Goal: Information Seeking & Learning: Learn about a topic

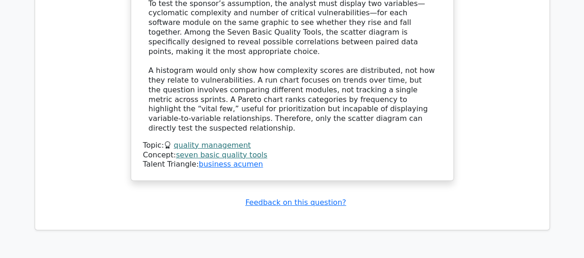
scroll to position [1654, 0]
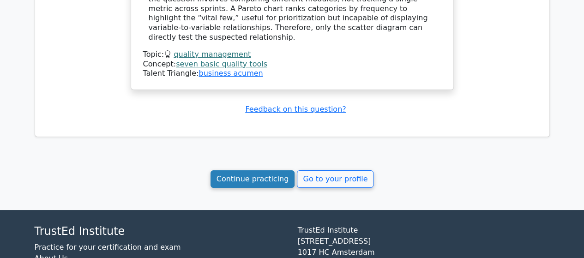
click at [251, 170] on link "Continue practicing" at bounding box center [253, 179] width 85 height 18
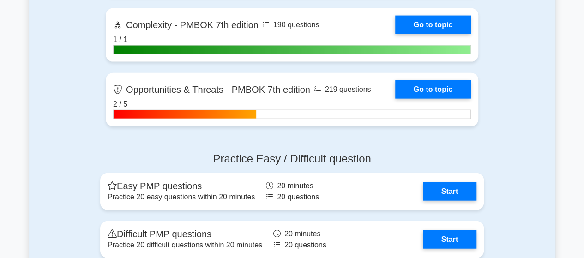
scroll to position [2910, 0]
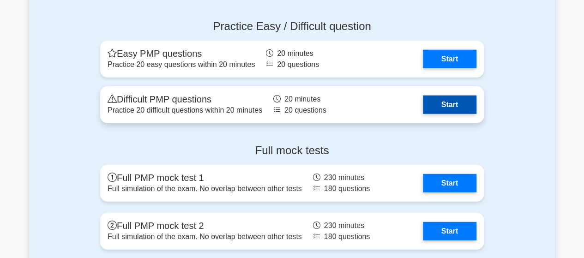
click at [423, 104] on link "Start" at bounding box center [450, 105] width 54 height 18
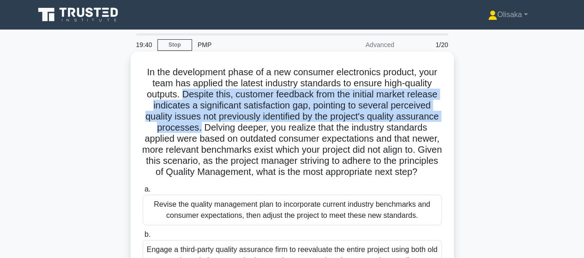
drag, startPoint x: 181, startPoint y: 96, endPoint x: 242, endPoint y: 131, distance: 70.4
click at [242, 131] on h5 "In the development phase of a new consumer electronics product, your team has a…" at bounding box center [292, 123] width 301 height 112
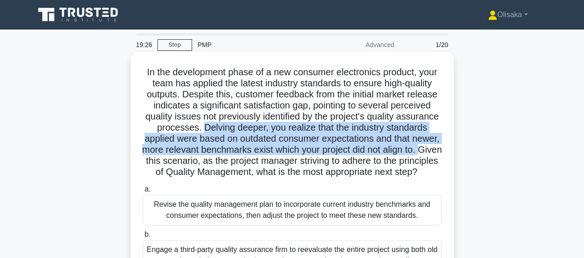
drag, startPoint x: 245, startPoint y: 128, endPoint x: 185, endPoint y: 161, distance: 68.2
click at [184, 162] on h5 "In the development phase of a new consumer electronics product, your team has a…" at bounding box center [292, 123] width 301 height 112
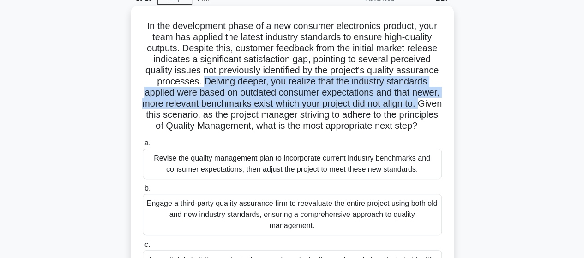
scroll to position [139, 0]
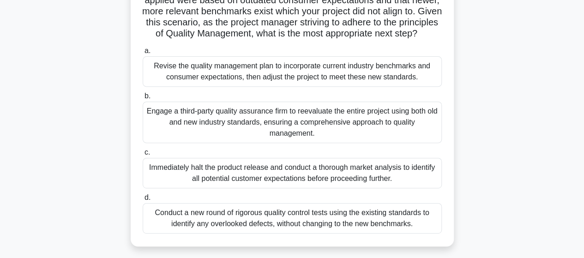
click at [288, 87] on div "Revise the quality management plan to incorporate current industry benchmarks a…" at bounding box center [292, 71] width 299 height 30
click at [143, 54] on input "a. Revise the quality management plan to incorporate current industry benchmark…" at bounding box center [143, 51] width 0 height 6
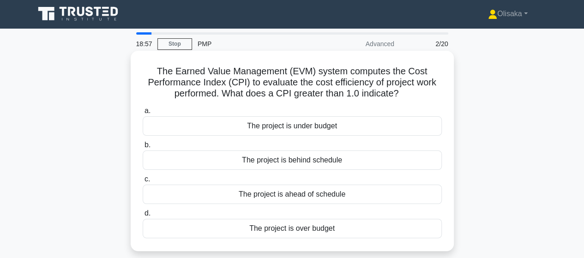
scroll to position [0, 0]
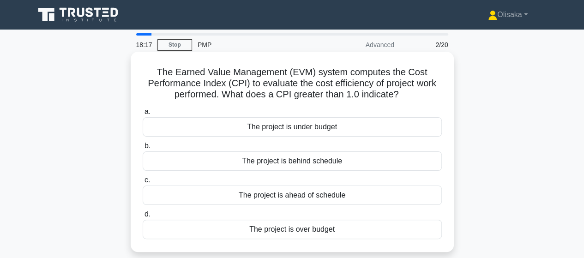
click at [298, 129] on div "The project is under budget" at bounding box center [292, 126] width 299 height 19
click at [143, 115] on input "a. The project is under budget" at bounding box center [143, 112] width 0 height 6
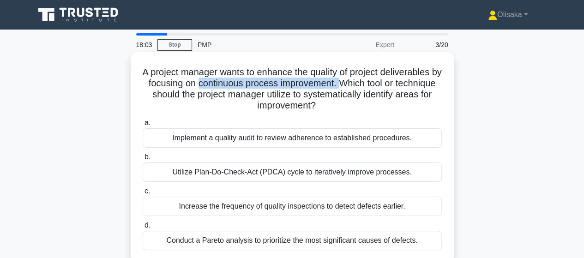
drag, startPoint x: 223, startPoint y: 85, endPoint x: 370, endPoint y: 86, distance: 147.4
click at [370, 86] on h5 "A project manager wants to enhance the quality of project deliverables by focus…" at bounding box center [292, 89] width 301 height 45
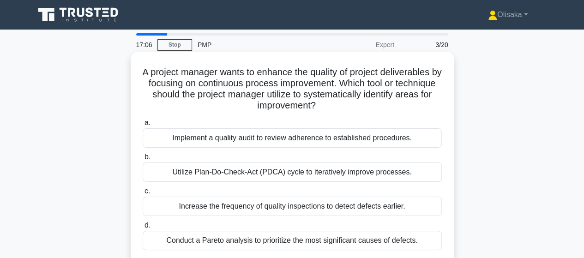
click at [310, 174] on div "Utilize Plan-Do-Check-Act (PDCA) cycle to iteratively improve processes." at bounding box center [292, 172] width 299 height 19
click at [143, 160] on input "b. Utilize Plan-Do-Check-Act (PDCA) cycle to iteratively improve processes." at bounding box center [143, 157] width 0 height 6
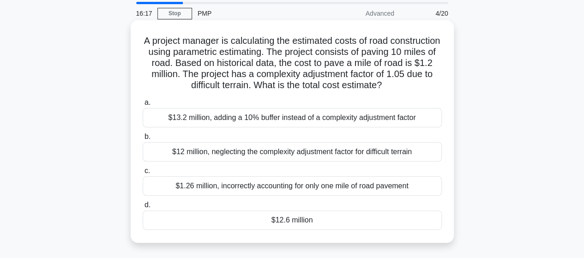
scroll to position [46, 0]
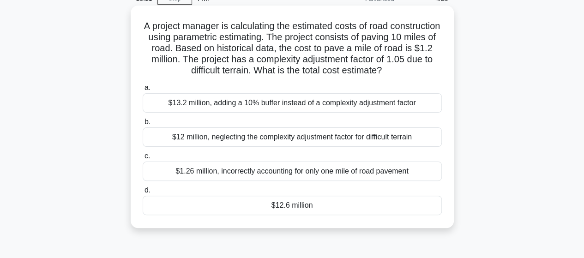
click at [309, 206] on div "$12.6 million" at bounding box center [292, 205] width 299 height 19
click at [143, 194] on input "d. $12.6 million" at bounding box center [143, 191] width 0 height 6
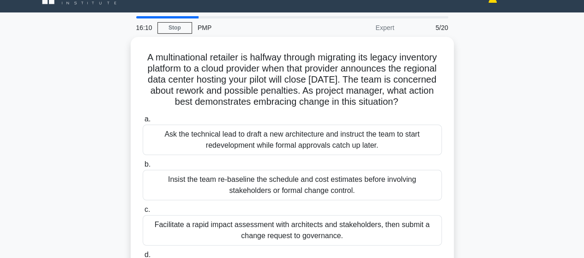
scroll to position [0, 0]
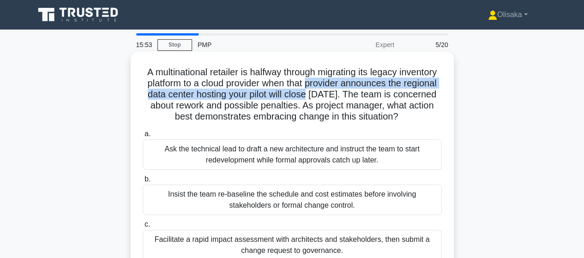
drag, startPoint x: 356, startPoint y: 84, endPoint x: 368, endPoint y: 93, distance: 15.3
click at [368, 93] on h5 "A multinational retailer is halfway through migrating its legacy inventory plat…" at bounding box center [292, 95] width 301 height 56
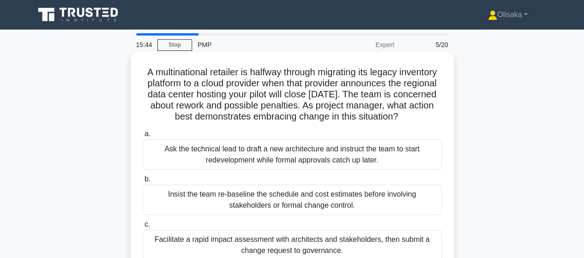
click at [373, 92] on h5 "A multinational retailer is halfway through migrating its legacy inventory plat…" at bounding box center [292, 95] width 301 height 56
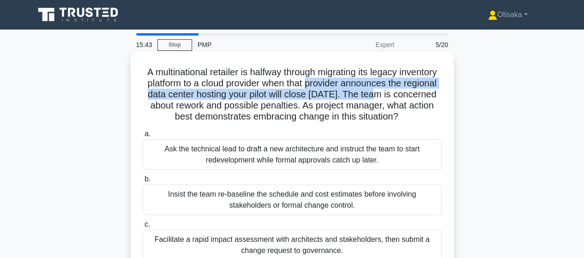
drag, startPoint x: 357, startPoint y: 85, endPoint x: 437, endPoint y: 96, distance: 81.5
click at [437, 96] on h5 "A multinational retailer is halfway through migrating its legacy inventory plat…" at bounding box center [292, 95] width 301 height 56
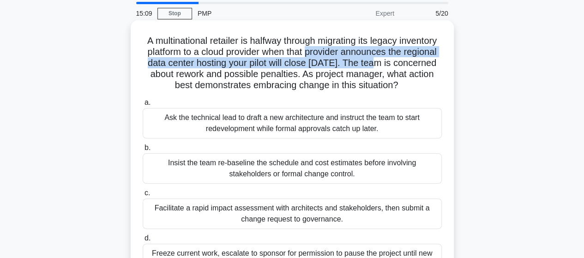
scroll to position [46, 0]
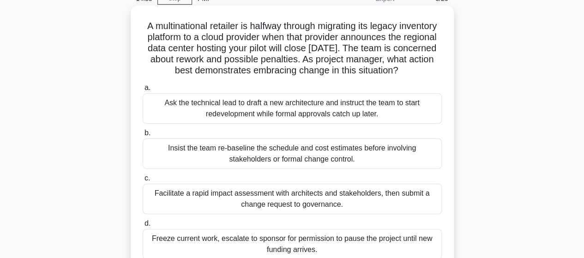
click at [267, 212] on div "Facilitate a rapid impact assessment with architects and stakeholders, then sub…" at bounding box center [292, 199] width 299 height 30
click at [143, 182] on input "c. Facilitate a rapid impact assessment with architects and stakeholders, then …" at bounding box center [143, 179] width 0 height 6
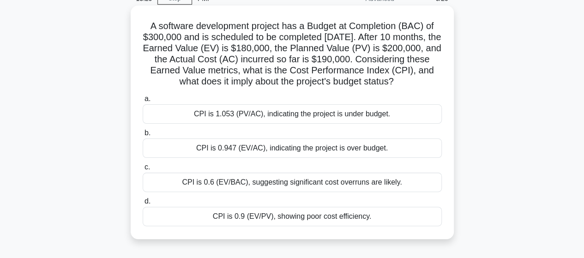
click at [294, 158] on div "CPI is 0.947 (EV/AC), indicating the project is over budget." at bounding box center [292, 148] width 299 height 19
click at [143, 136] on input "b. CPI is 0.947 (EV/AC), indicating the project is over budget." at bounding box center [143, 133] width 0 height 6
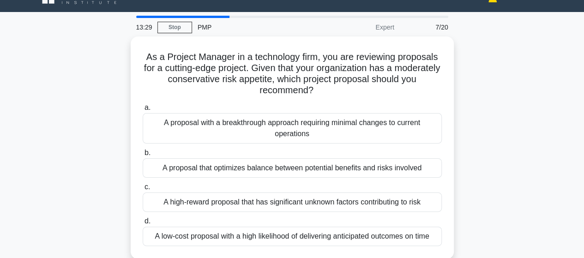
scroll to position [0, 0]
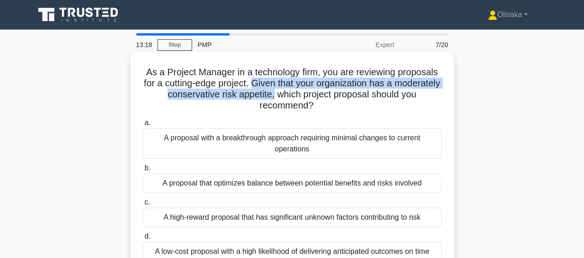
drag, startPoint x: 278, startPoint y: 86, endPoint x: 308, endPoint y: 91, distance: 31.0
click at [308, 91] on h5 "As a Project Manager in a technology firm, you are reviewing proposals for a cu…" at bounding box center [292, 89] width 301 height 45
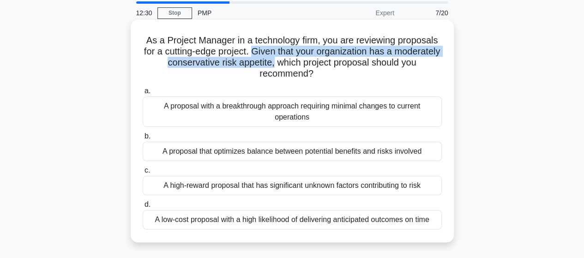
scroll to position [46, 0]
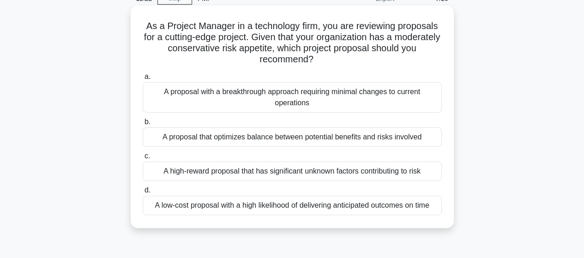
click at [276, 105] on div "A proposal with a breakthrough approach requiring minimal changes to current op…" at bounding box center [292, 97] width 299 height 30
click at [143, 80] on input "a. A proposal with a breakthrough approach requiring minimal changes to current…" at bounding box center [143, 77] width 0 height 6
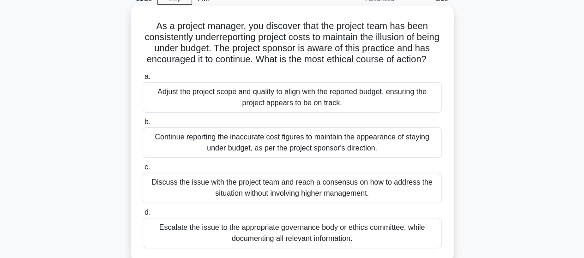
click at [292, 249] on div "Escalate the issue to the appropriate governance body or ethics committee, whil…" at bounding box center [292, 233] width 299 height 30
click at [143, 216] on input "d. Escalate the issue to the appropriate governance body or ethics committee, w…" at bounding box center [143, 213] width 0 height 6
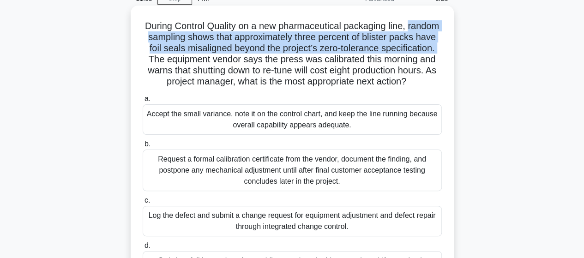
drag, startPoint x: 151, startPoint y: 37, endPoint x: 204, endPoint y: 55, distance: 56.2
click at [204, 55] on h5 "During Control Quality on a new pharmaceutical packaging line, random sampling …" at bounding box center [292, 53] width 301 height 67
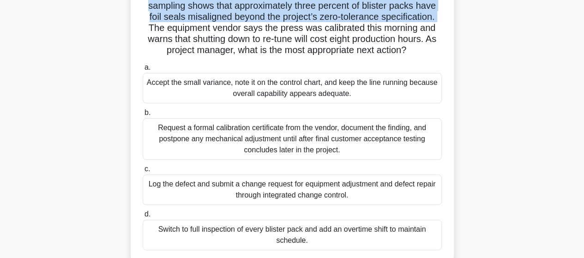
scroll to position [92, 0]
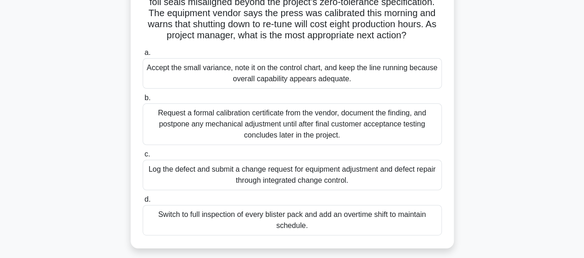
click at [334, 141] on div "Request a formal calibration certificate from the vendor, document the finding,…" at bounding box center [292, 124] width 299 height 42
click at [143, 101] on input "b. Request a formal calibration certificate from the vendor, document the findi…" at bounding box center [143, 98] width 0 height 6
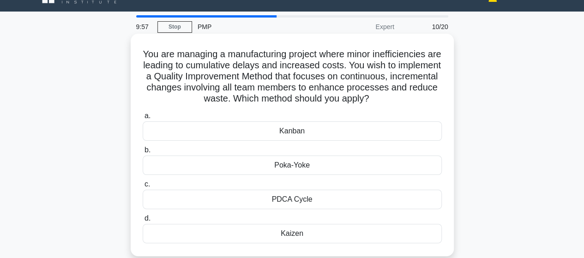
scroll to position [0, 0]
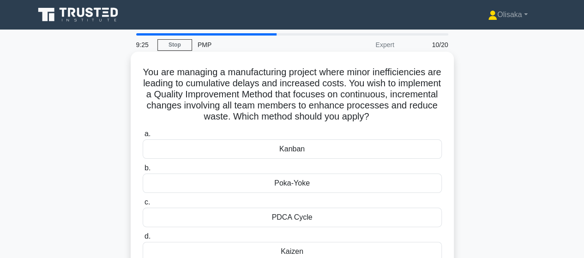
click at [298, 251] on div "Kaizen" at bounding box center [292, 251] width 299 height 19
click at [143, 240] on input "d. Kaizen" at bounding box center [143, 237] width 0 height 6
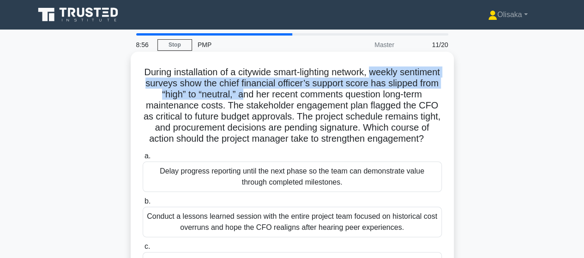
drag, startPoint x: 398, startPoint y: 73, endPoint x: 291, endPoint y: 99, distance: 109.5
click at [291, 99] on h5 "During installation of a citywide smart-lighting network, weekly sentiment surv…" at bounding box center [292, 106] width 301 height 79
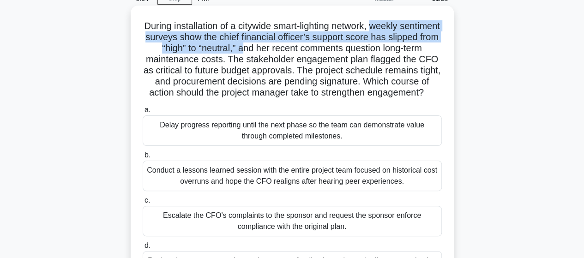
scroll to position [92, 0]
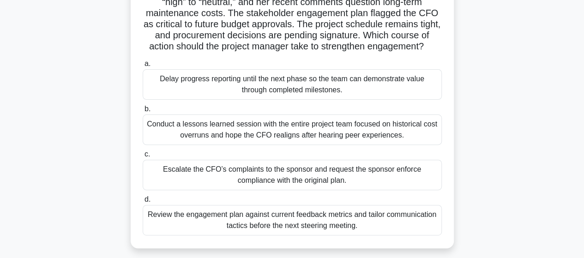
click at [322, 231] on div "Review the engagement plan against current feedback metrics and tailor communic…" at bounding box center [292, 220] width 299 height 30
click at [143, 203] on input "d. Review the engagement plan against current feedback metrics and tailor commu…" at bounding box center [143, 200] width 0 height 6
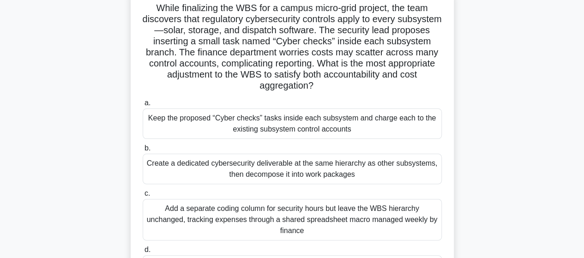
scroll to position [18, 0]
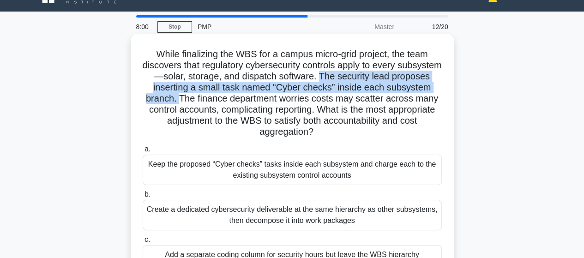
drag, startPoint x: 363, startPoint y: 76, endPoint x: 228, endPoint y: 100, distance: 137.4
click at [228, 100] on h5 "While finalizing the WBS for a campus micro-grid project, the team discovers th…" at bounding box center [292, 94] width 301 height 90
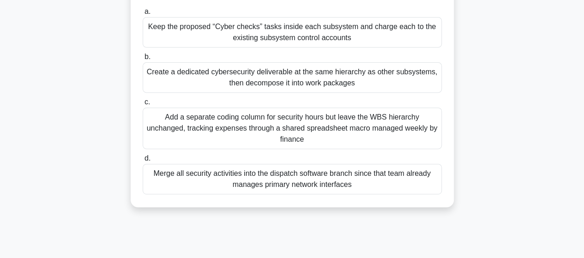
scroll to position [157, 0]
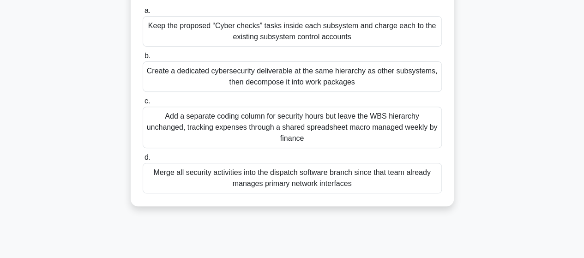
click at [268, 137] on div "Add a separate coding column for security hours but leave the WBS hierarchy unc…" at bounding box center [292, 128] width 299 height 42
click at [143, 104] on input "c. Add a separate coding column for security hours but leave the WBS hierarchy …" at bounding box center [143, 101] width 0 height 6
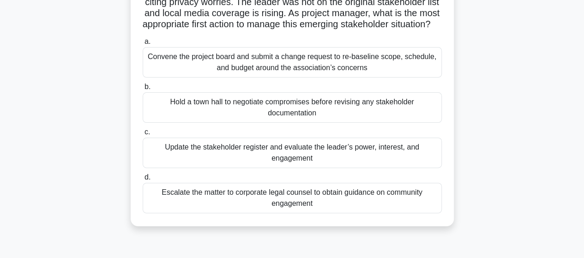
scroll to position [46, 0]
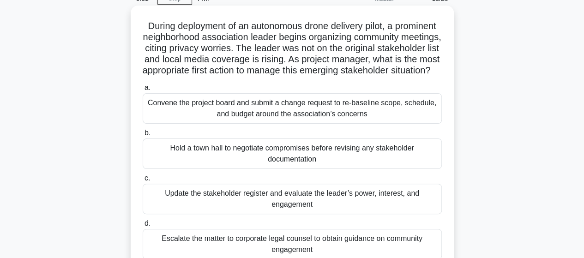
click at [292, 213] on div "Update the stakeholder register and evaluate the leader’s power, interest, and …" at bounding box center [292, 199] width 299 height 30
click at [143, 182] on input "c. Update the stakeholder register and evaluate the leader’s power, interest, a…" at bounding box center [143, 179] width 0 height 6
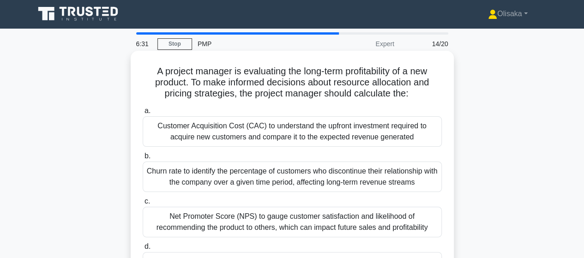
scroll to position [0, 0]
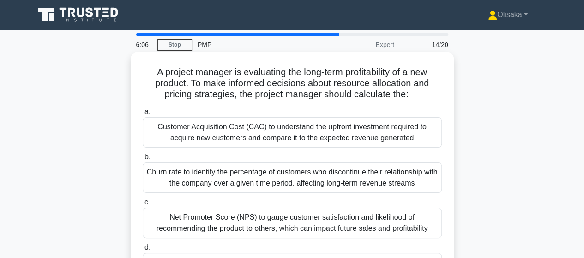
click at [284, 224] on div "Net Promoter Score (NPS) to gauge customer satisfaction and likelihood of recom…" at bounding box center [292, 223] width 299 height 30
click at [143, 206] on input "c. Net Promoter Score (NPS) to gauge customer satisfaction and likelihood of re…" at bounding box center [143, 203] width 0 height 6
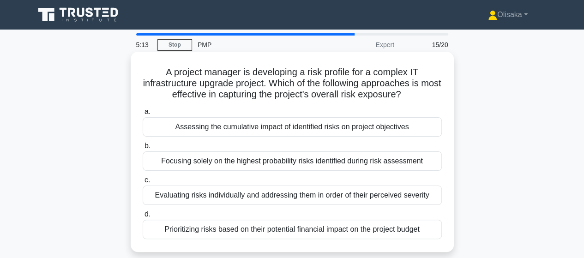
click at [249, 231] on div "Prioritizing risks based on their potential financial impact on the project bud…" at bounding box center [292, 229] width 299 height 19
click at [143, 218] on input "d. Prioritizing risks based on their potential financial impact on the project …" at bounding box center [143, 215] width 0 height 6
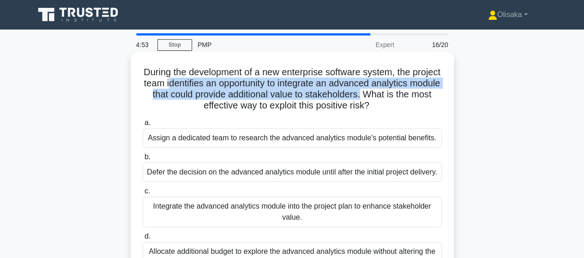
drag, startPoint x: 216, startPoint y: 84, endPoint x: 437, endPoint y: 97, distance: 221.2
click at [437, 97] on h5 "During the development of a new enterprise software system, the project team id…" at bounding box center [292, 89] width 301 height 45
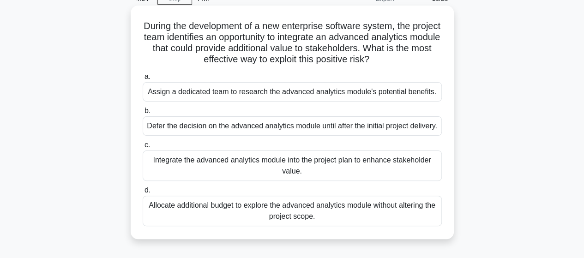
click at [309, 178] on div "Integrate the advanced analytics module into the project plan to enhance stakeh…" at bounding box center [292, 166] width 299 height 30
click at [143, 148] on input "c. Integrate the advanced analytics module into the project plan to enhance sta…" at bounding box center [143, 145] width 0 height 6
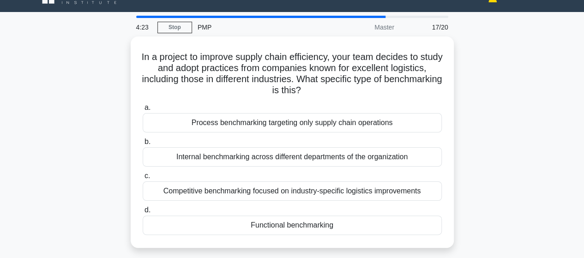
scroll to position [0, 0]
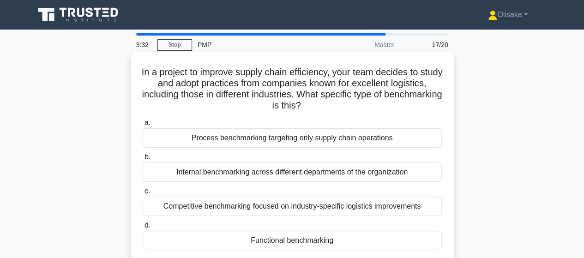
click at [320, 207] on div "Competitive benchmarking focused on industry-specific logistics improvements" at bounding box center [292, 206] width 299 height 19
click at [143, 194] on input "c. Competitive benchmarking focused on industry-specific logistics improvements" at bounding box center [143, 191] width 0 height 6
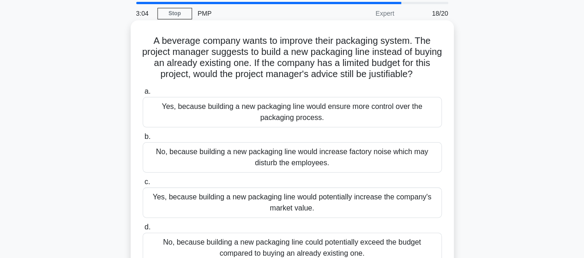
scroll to position [46, 0]
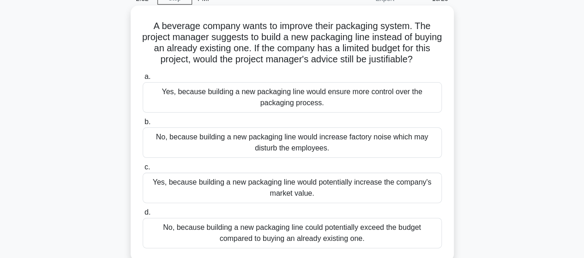
click at [251, 238] on div "No, because building a new packaging line could potentially exceed the budget c…" at bounding box center [292, 233] width 299 height 30
click at [143, 216] on input "d. No, because building a new packaging line could potentially exceed the budge…" at bounding box center [143, 213] width 0 height 6
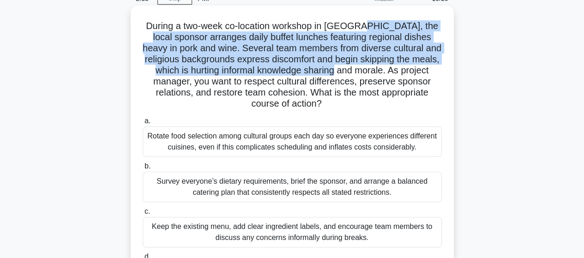
drag, startPoint x: 363, startPoint y: 25, endPoint x: 350, endPoint y: 71, distance: 47.1
click at [350, 71] on h5 "During a two-week co-location workshop in Paris, the local sponsor arranges dai…" at bounding box center [292, 65] width 301 height 90
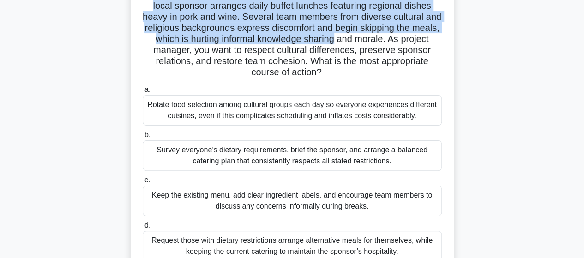
scroll to position [92, 0]
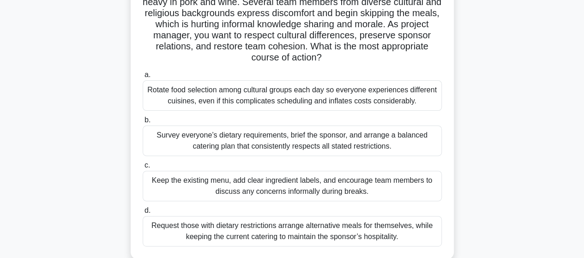
click at [290, 144] on div "Survey everyone’s dietary requirements, brief the sponsor, and arrange a balanc…" at bounding box center [292, 141] width 299 height 30
click at [143, 123] on input "b. Survey everyone’s dietary requirements, brief the sponsor, and arrange a bal…" at bounding box center [143, 120] width 0 height 6
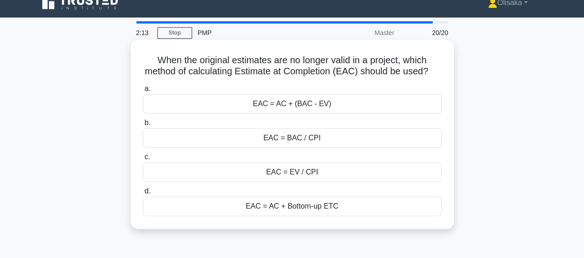
scroll to position [0, 0]
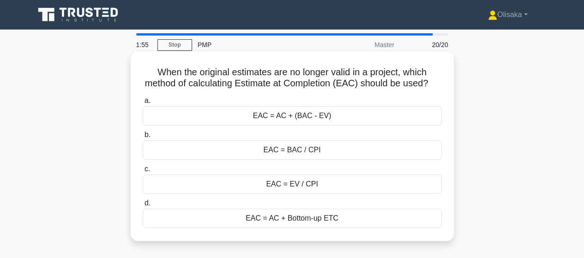
click at [304, 126] on div "EAC = AC + (BAC - EV)" at bounding box center [292, 115] width 299 height 19
click at [143, 104] on input "a. EAC = AC + (BAC - EV)" at bounding box center [143, 101] width 0 height 6
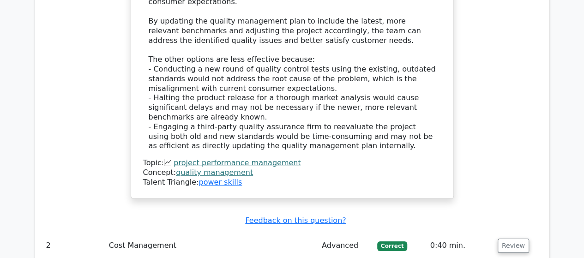
scroll to position [1386, 0]
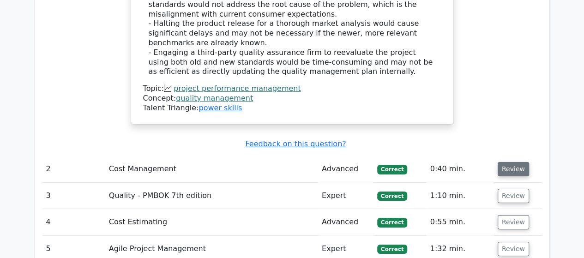
click at [504, 162] on button "Review" at bounding box center [513, 169] width 31 height 14
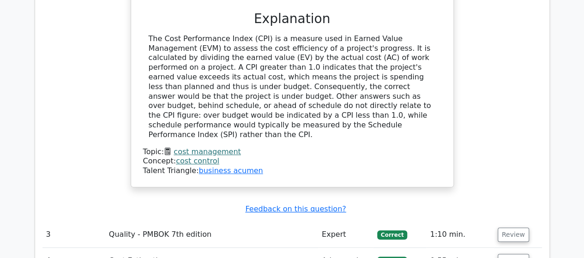
scroll to position [1755, 0]
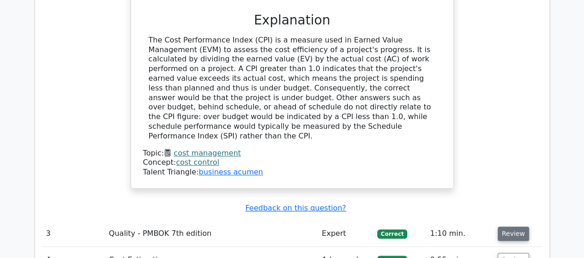
click at [510, 227] on button "Review" at bounding box center [513, 234] width 31 height 14
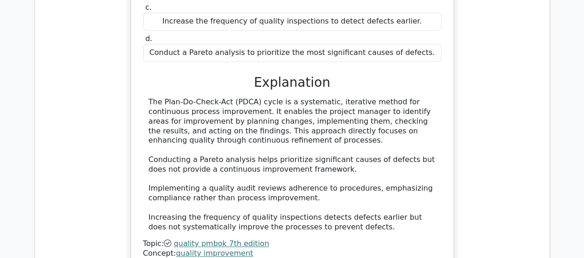
scroll to position [2264, 0]
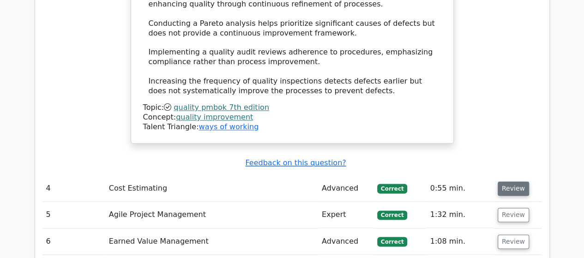
drag, startPoint x: 510, startPoint y: 121, endPoint x: 456, endPoint y: 133, distance: 54.7
click at [510, 182] on button "Review" at bounding box center [513, 189] width 31 height 14
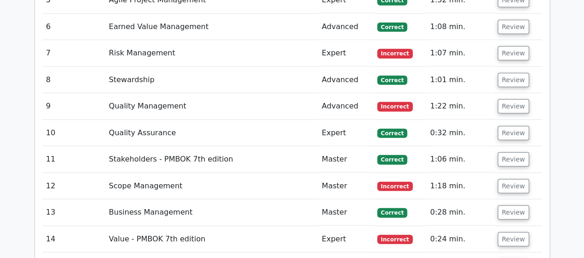
scroll to position [2818, 0]
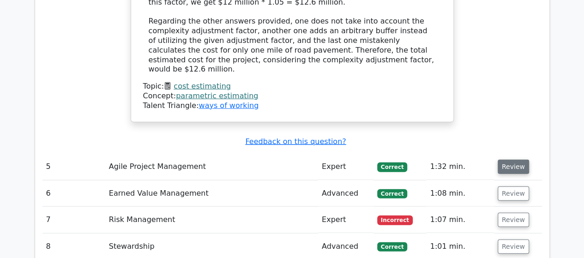
click at [509, 160] on button "Review" at bounding box center [513, 167] width 31 height 14
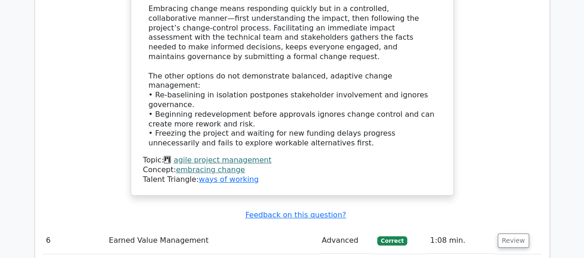
scroll to position [3280, 0]
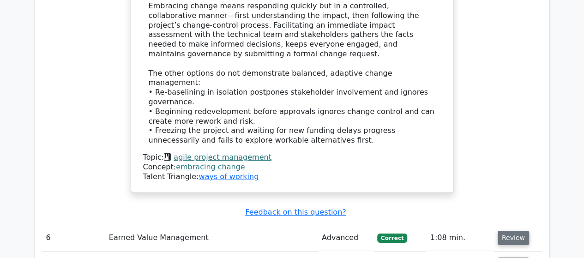
click at [507, 231] on button "Review" at bounding box center [513, 238] width 31 height 14
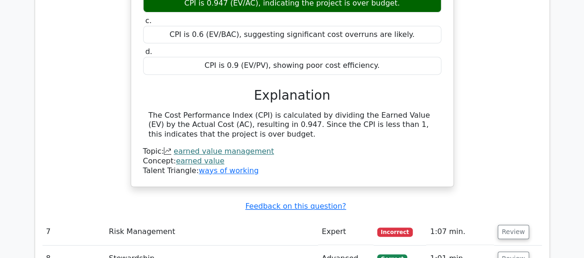
scroll to position [3650, 0]
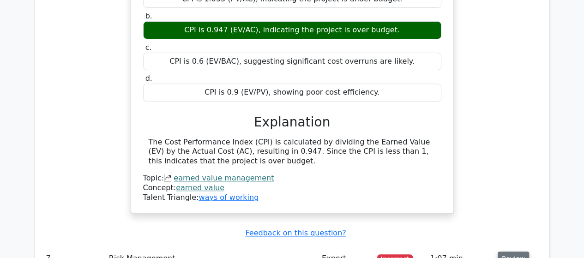
click at [508, 252] on button "Review" at bounding box center [513, 259] width 31 height 14
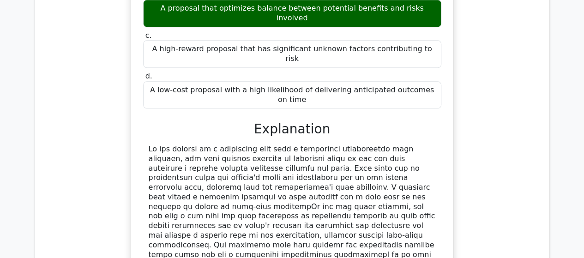
scroll to position [4102, 0]
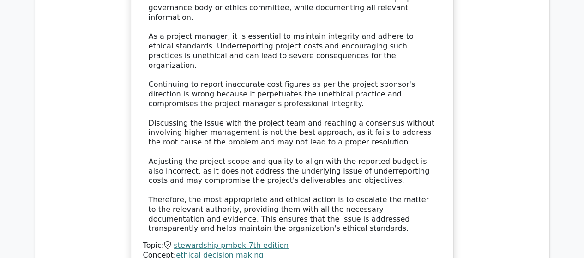
scroll to position [4749, 0]
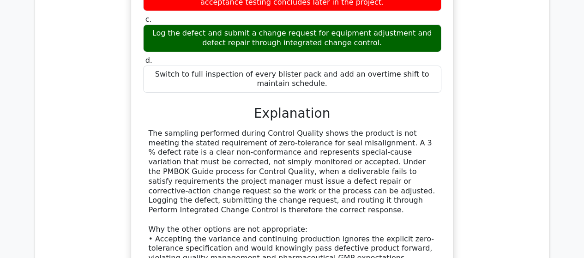
scroll to position [5257, 0]
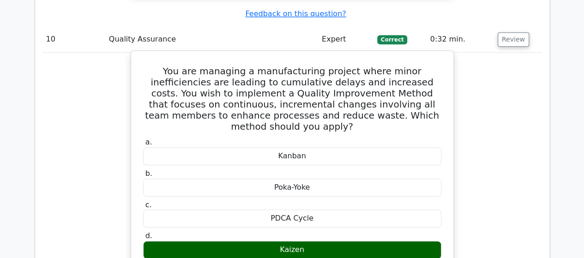
scroll to position [5627, 0]
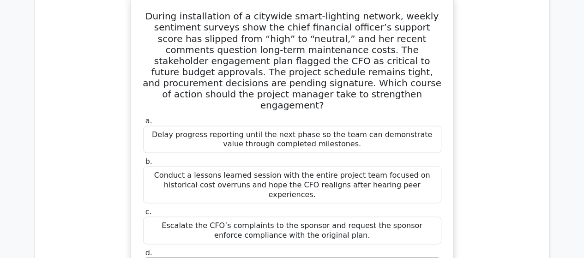
scroll to position [6181, 0]
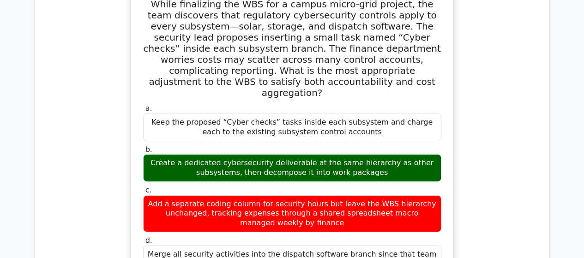
scroll to position [6782, 0]
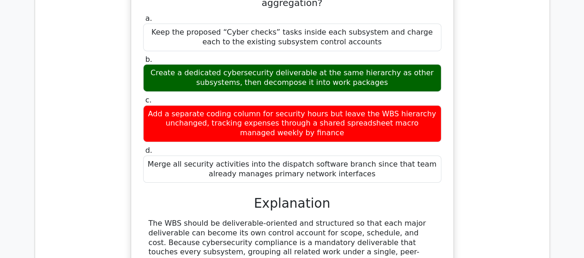
drag, startPoint x: 506, startPoint y: 80, endPoint x: 462, endPoint y: 90, distance: 44.6
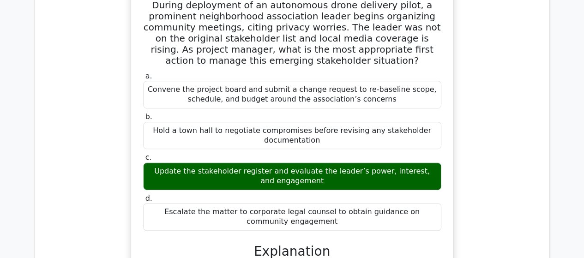
scroll to position [7290, 0]
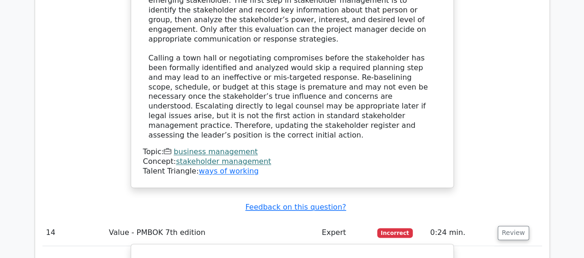
scroll to position [7521, 0]
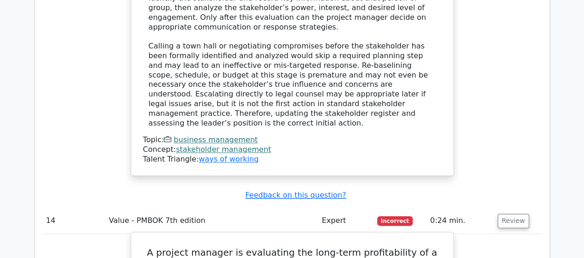
drag, startPoint x: 149, startPoint y: 153, endPoint x: 311, endPoint y: 160, distance: 162.7
drag, startPoint x: 150, startPoint y: 153, endPoint x: 249, endPoint y: 183, distance: 103.3
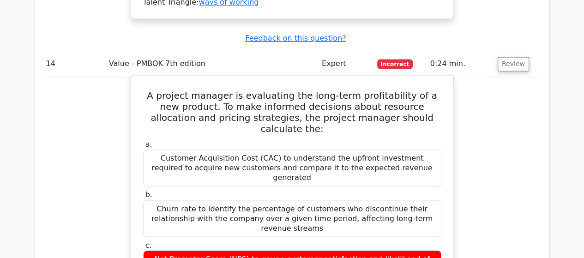
scroll to position [7798, 0]
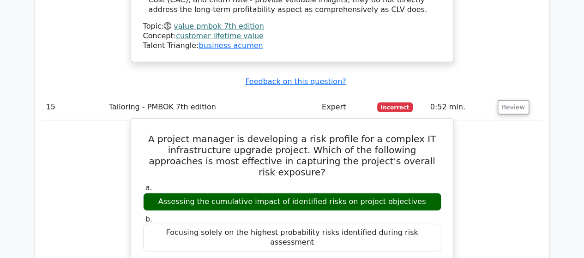
scroll to position [8214, 0]
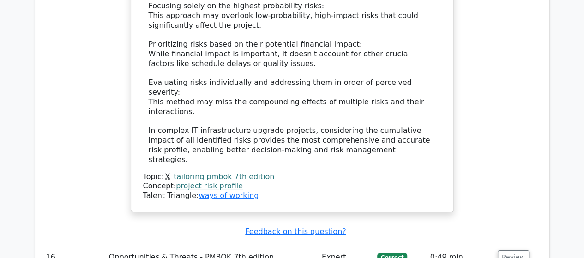
scroll to position [8676, 0]
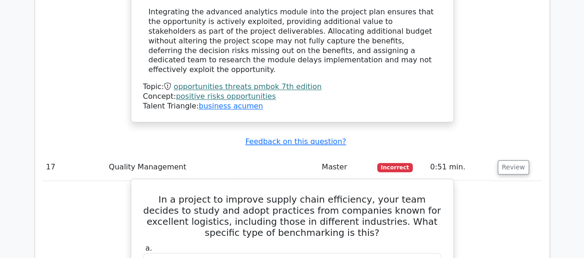
scroll to position [9276, 0]
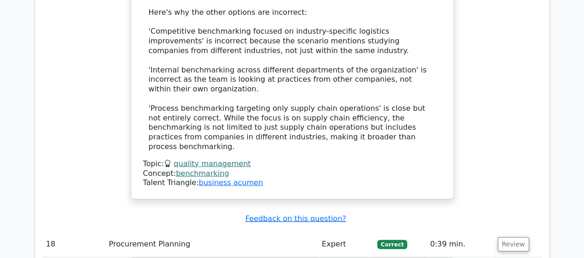
scroll to position [9831, 0]
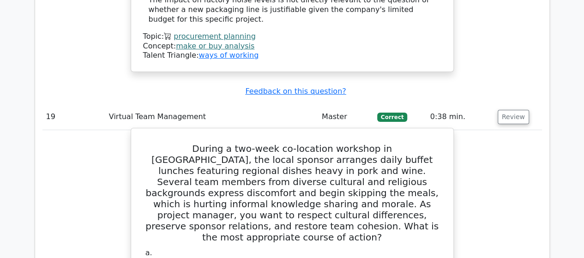
scroll to position [10385, 0]
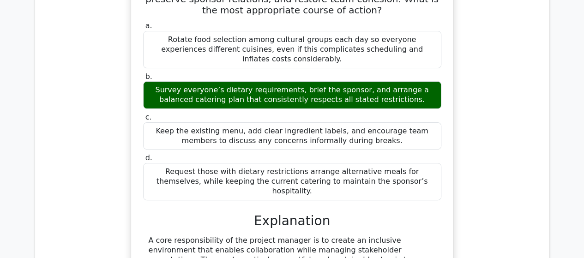
scroll to position [10616, 0]
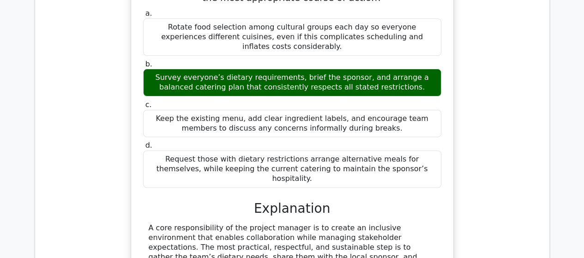
drag, startPoint x: 341, startPoint y: 191, endPoint x: 383, endPoint y: 200, distance: 43.0
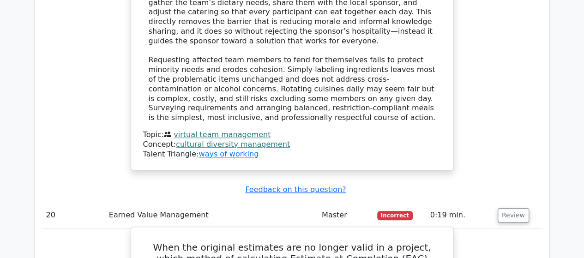
scroll to position [10732, 0]
